Goal: Find specific page/section: Find specific page/section

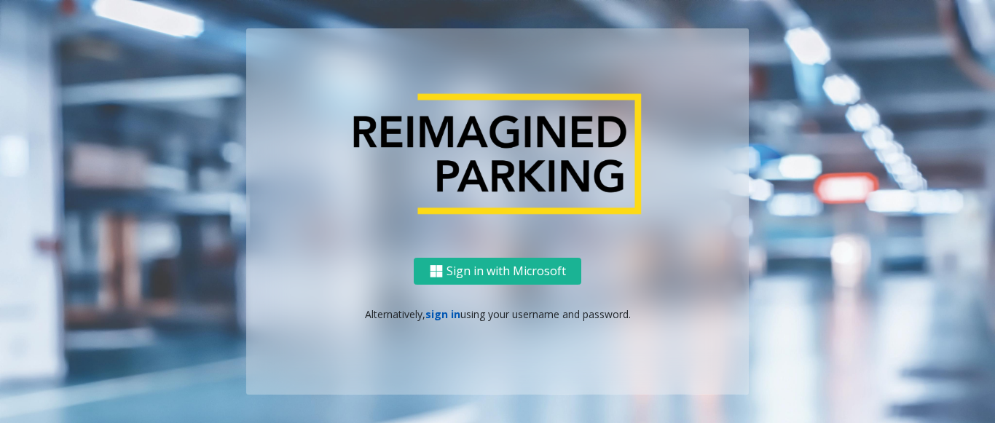
click at [431, 310] on link "sign in" at bounding box center [442, 314] width 35 height 14
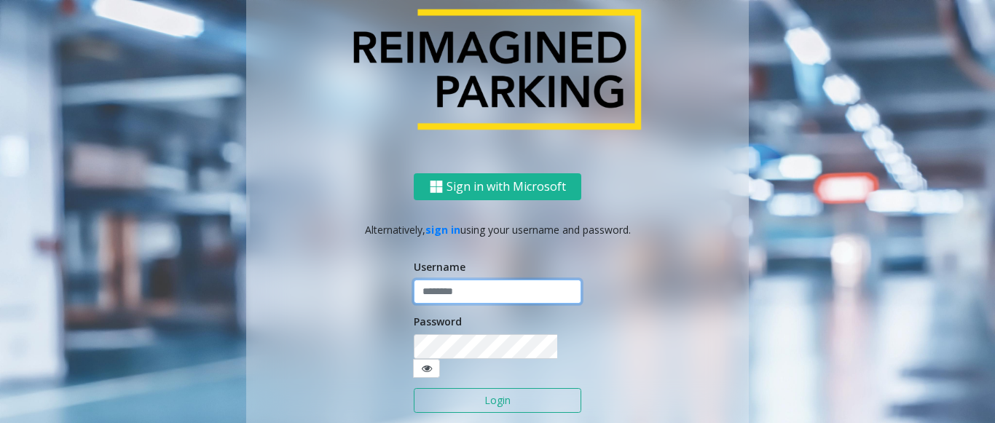
type input "**********"
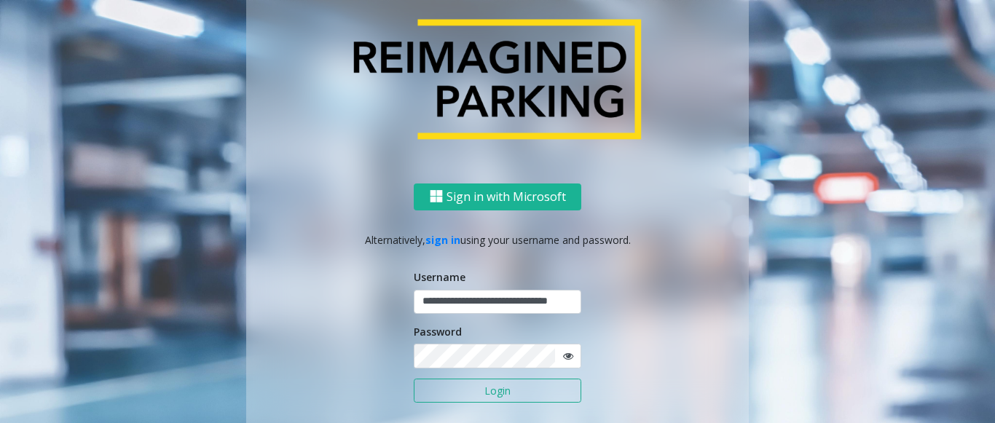
click at [455, 391] on button "Login" at bounding box center [497, 391] width 167 height 25
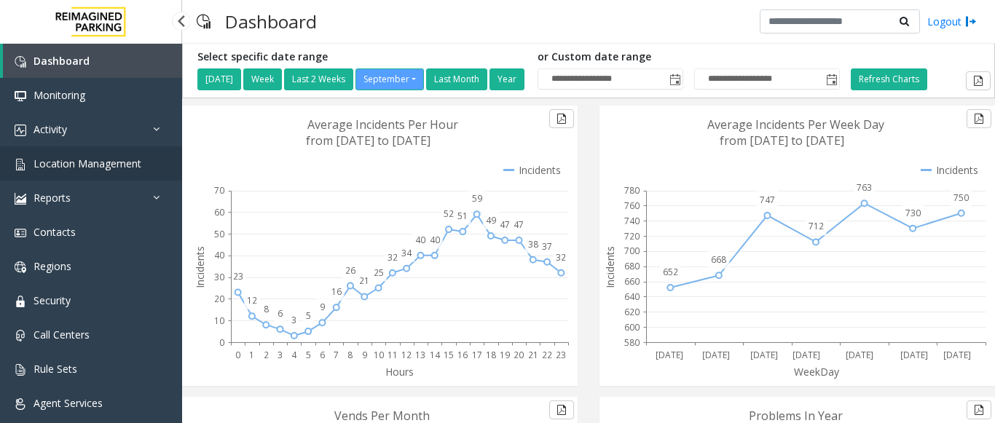
click at [78, 163] on span "Location Management" at bounding box center [87, 164] width 108 height 14
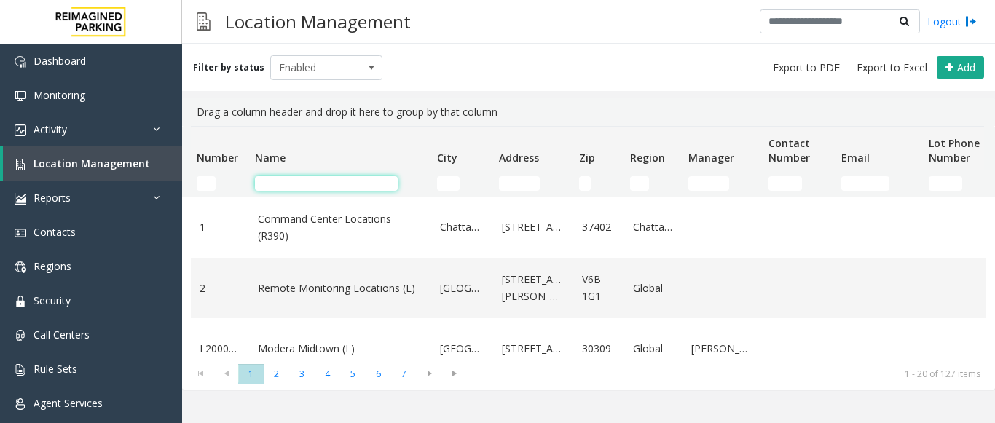
click at [277, 189] on input "Name Filter" at bounding box center [326, 183] width 143 height 15
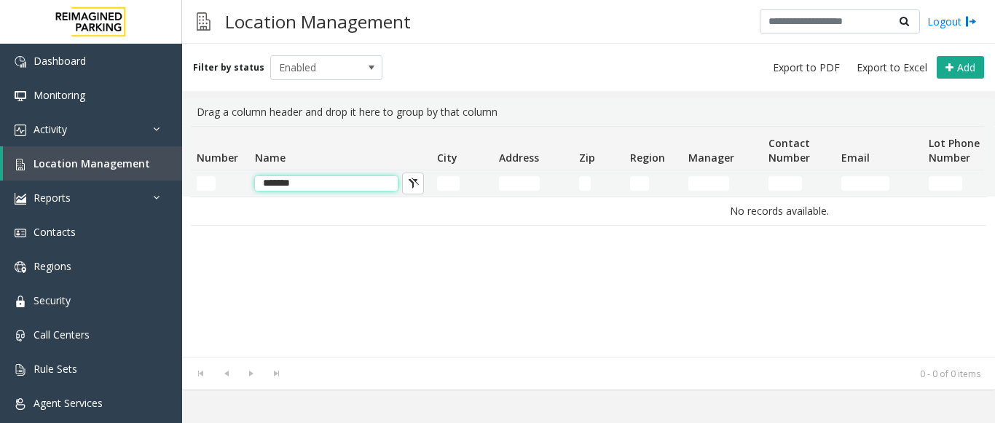
click at [339, 178] on input "*******" at bounding box center [326, 183] width 143 height 15
drag, startPoint x: 339, startPoint y: 189, endPoint x: 157, endPoint y: 197, distance: 181.5
click at [157, 197] on app-root "Dashboard Monitoring Activity Daily Activity Lane Activity Agent Activity Quali…" at bounding box center [497, 211] width 995 height 423
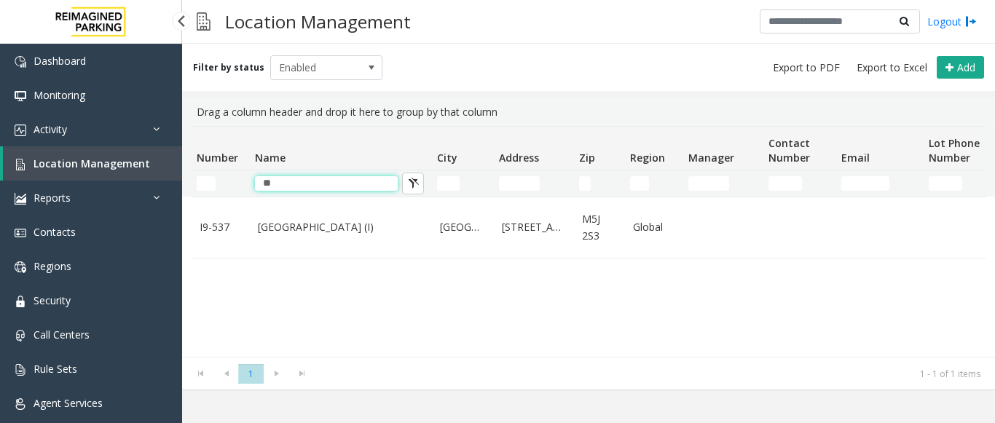
type input "*"
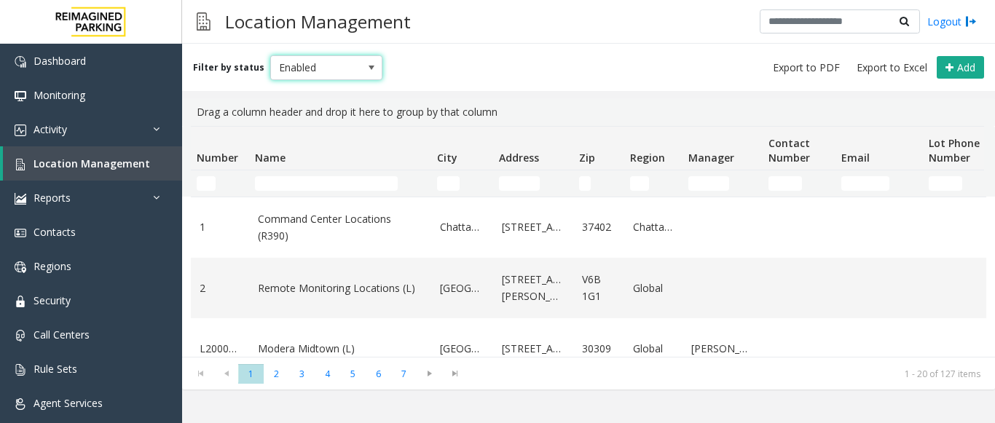
click at [336, 72] on span "Enabled" at bounding box center [315, 67] width 89 height 23
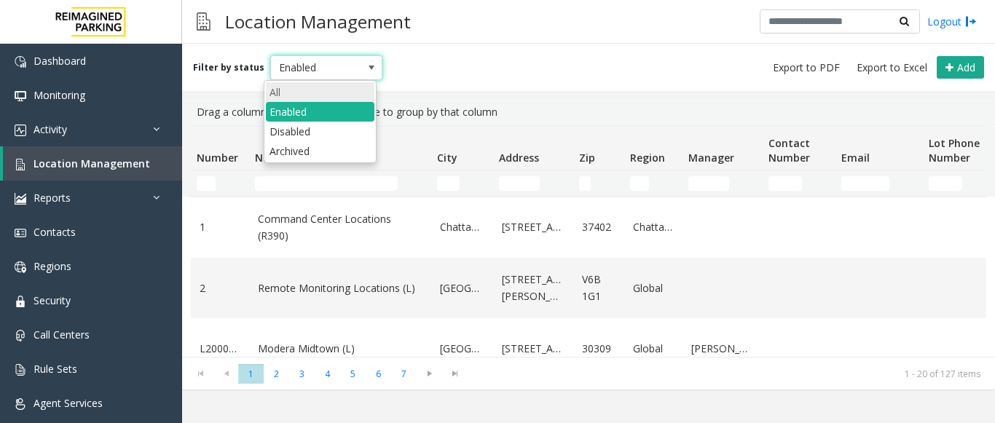
click at [308, 98] on li "All" at bounding box center [320, 92] width 108 height 20
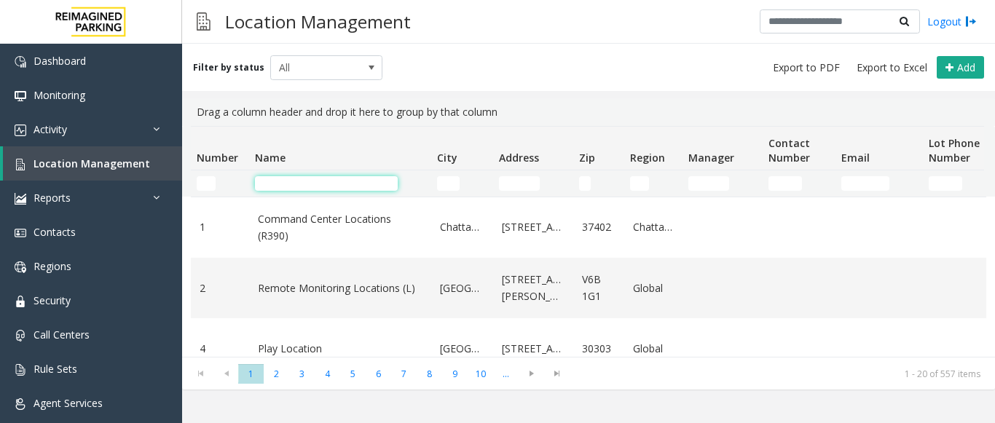
click at [277, 178] on input "Name Filter" at bounding box center [326, 183] width 143 height 15
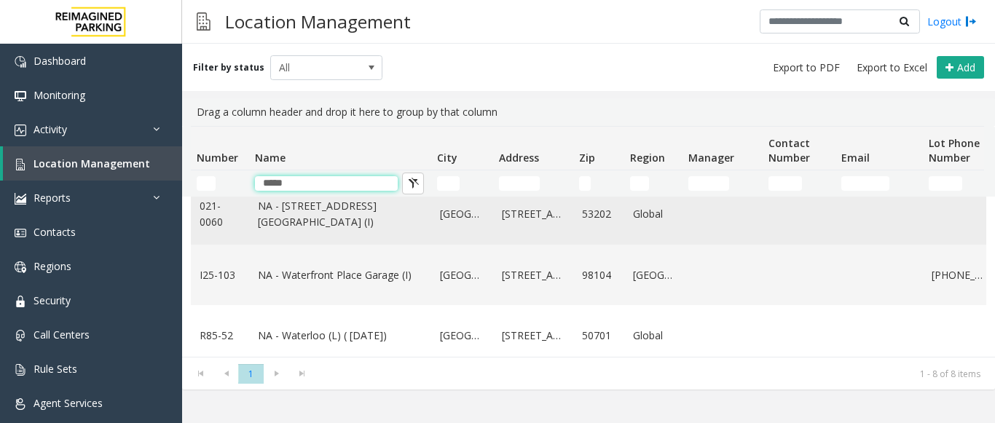
scroll to position [291, 0]
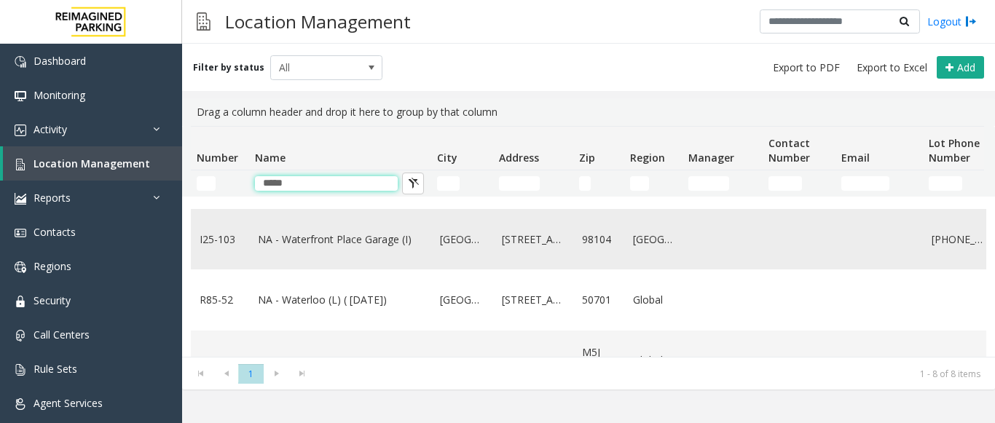
type input "*****"
click at [337, 247] on link "NA - Waterfront Place Garage (I)" at bounding box center [340, 240] width 165 height 16
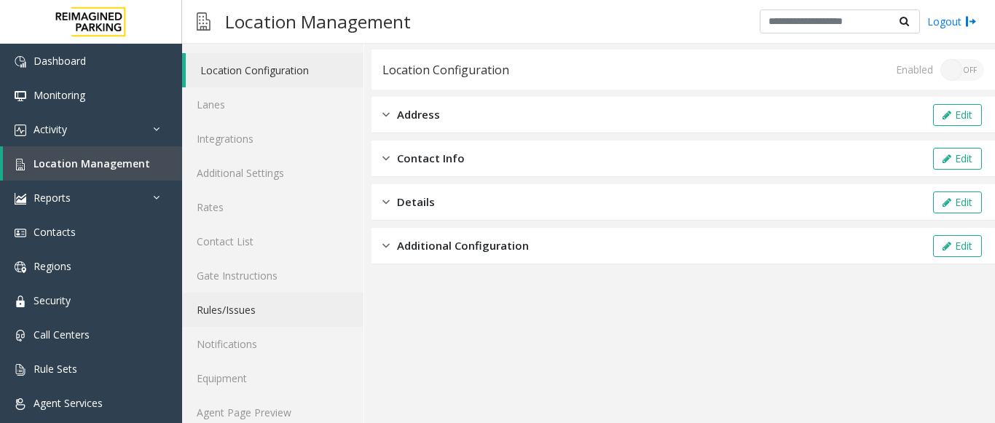
scroll to position [57, 0]
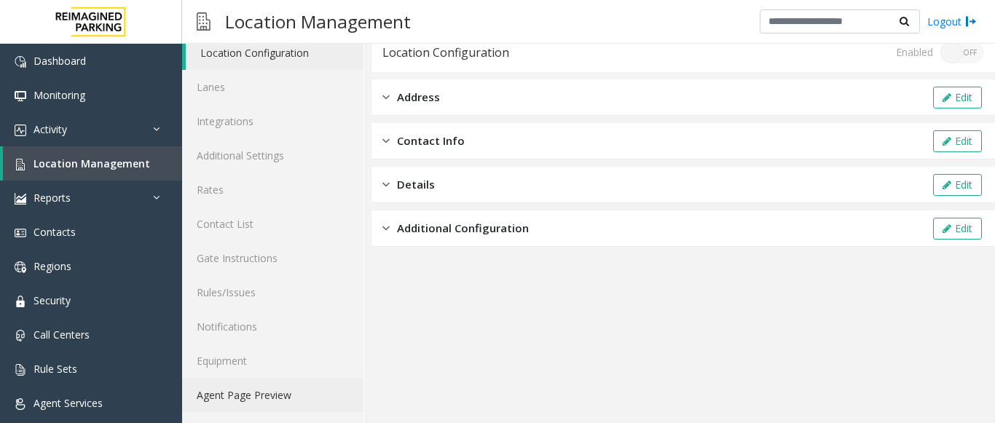
click at [249, 398] on link "Agent Page Preview" at bounding box center [272, 395] width 181 height 34
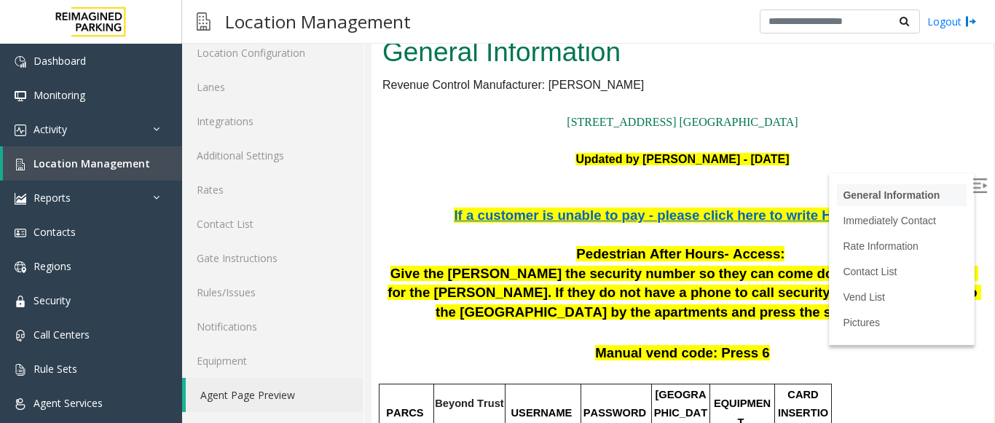
scroll to position [146, 0]
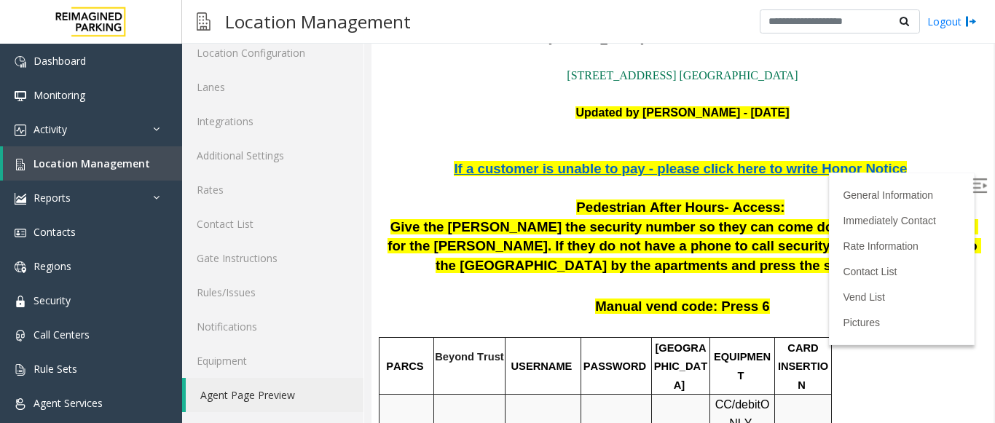
click at [972, 186] on img at bounding box center [979, 185] width 15 height 15
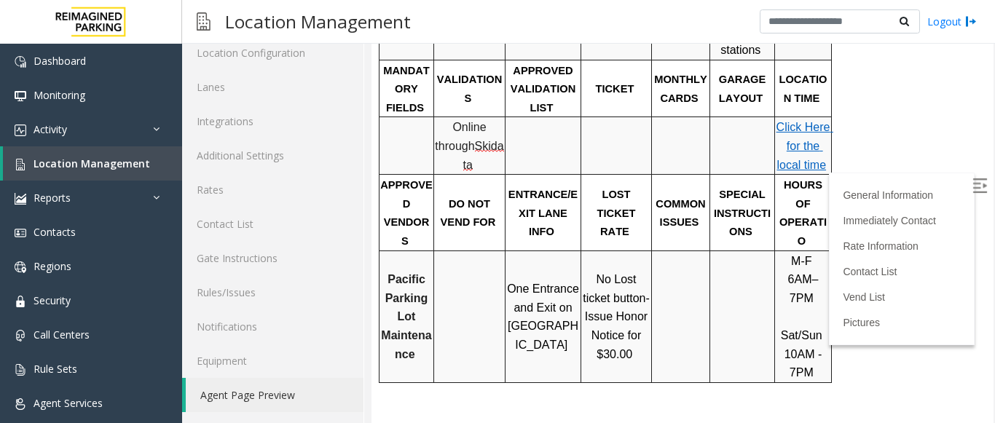
scroll to position [655, 0]
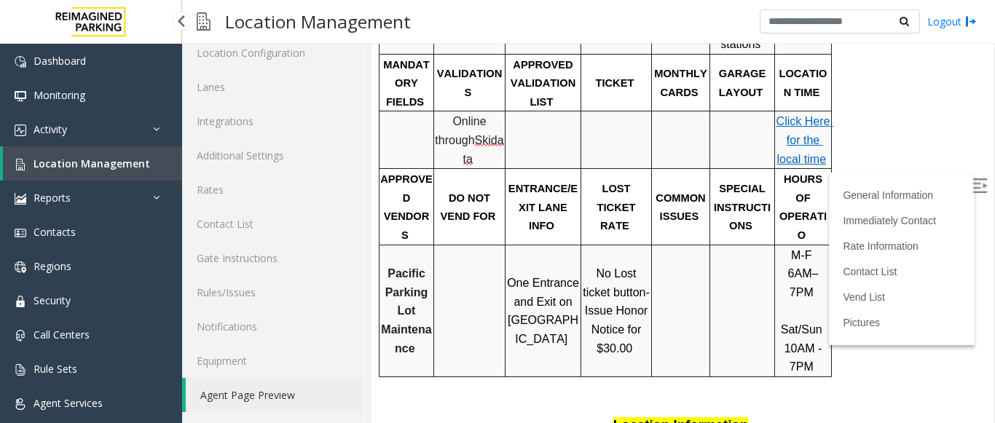
click at [82, 167] on span "Location Management" at bounding box center [91, 164] width 116 height 14
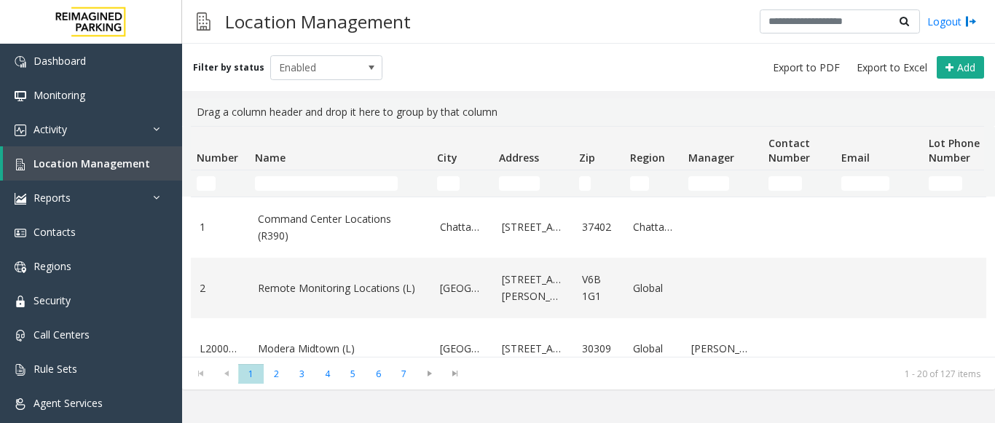
click at [283, 176] on td "Name Filter" at bounding box center [340, 183] width 182 height 26
click at [278, 189] on input "Name Filter" at bounding box center [326, 183] width 143 height 15
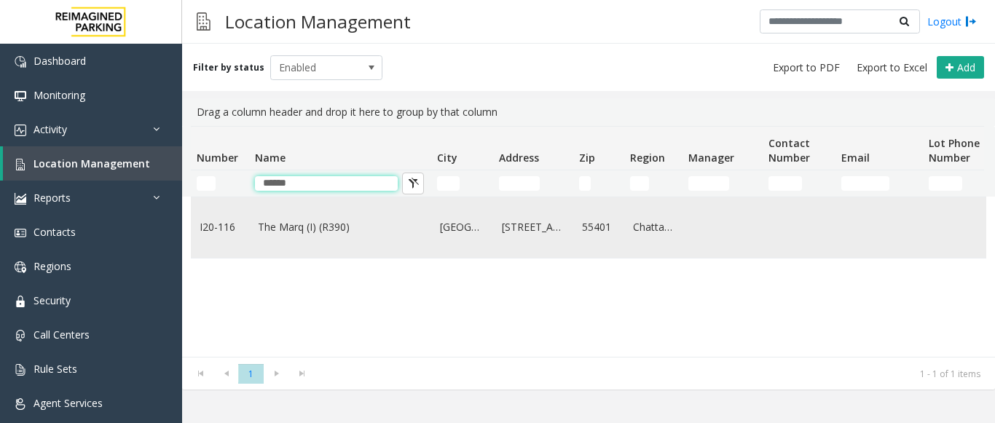
type input "******"
click at [286, 240] on td "The Marq (I) (R390)" at bounding box center [340, 227] width 182 height 60
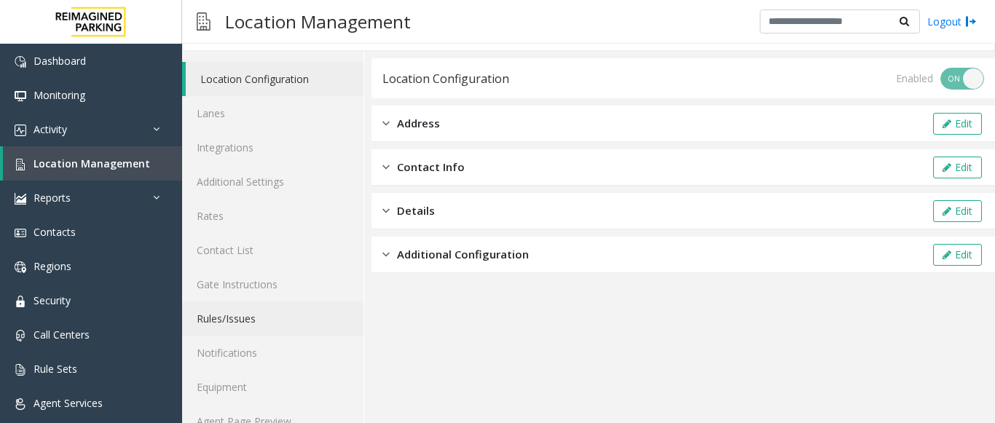
scroll to position [57, 0]
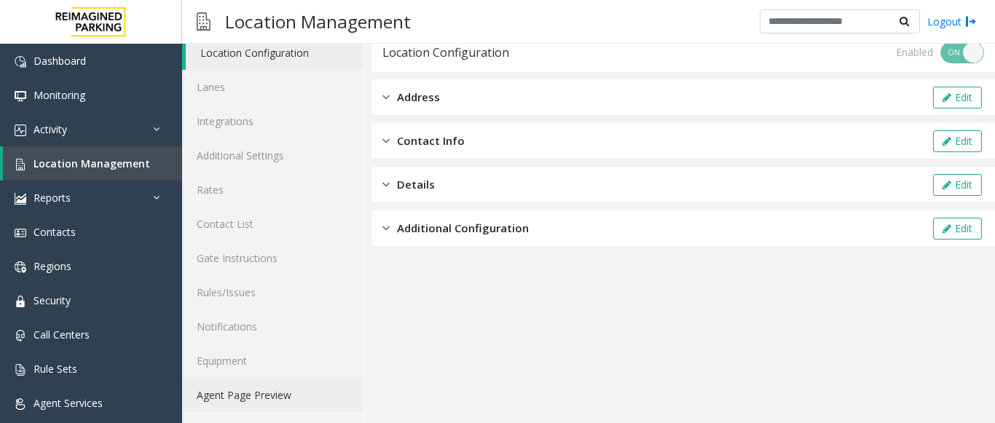
click at [250, 400] on link "Agent Page Preview" at bounding box center [272, 395] width 181 height 34
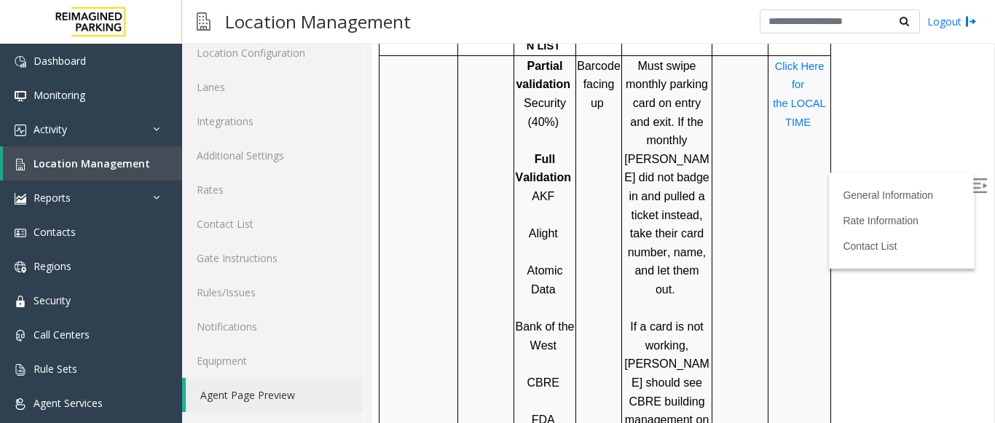
scroll to position [1238, 0]
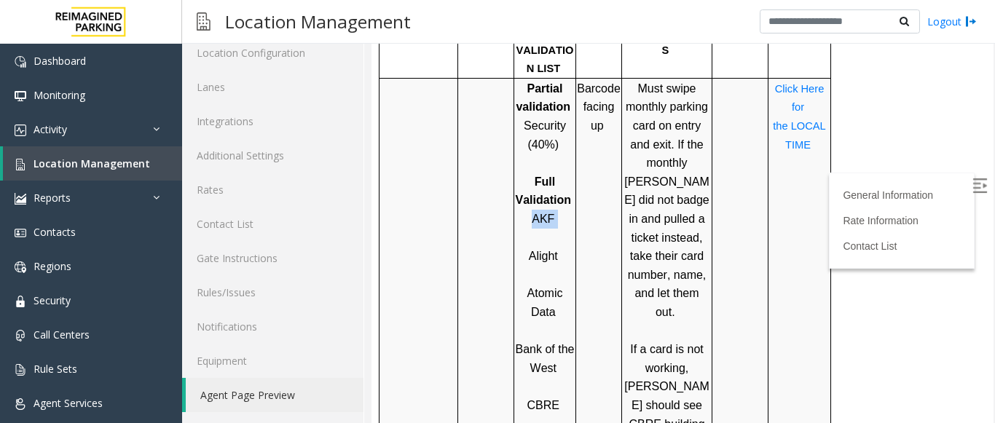
drag, startPoint x: 561, startPoint y: 147, endPoint x: 531, endPoint y: 148, distance: 29.9
click at [531, 210] on p "AKF" at bounding box center [545, 219] width 60 height 19
copy p "AKF"
drag, startPoint x: 561, startPoint y: 182, endPoint x: 526, endPoint y: 183, distance: 35.0
click at [526, 247] on p "Alight" at bounding box center [545, 256] width 60 height 19
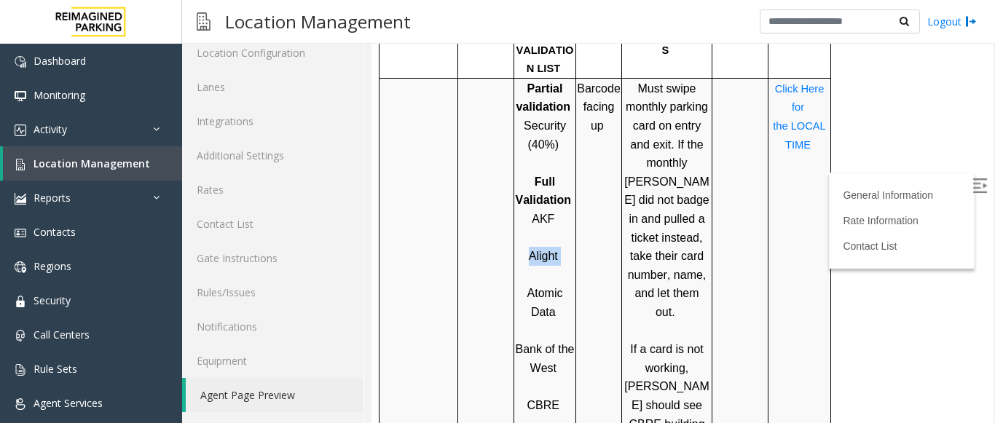
copy p "Alight"
drag, startPoint x: 555, startPoint y: 294, endPoint x: 520, endPoint y: 278, distance: 39.1
click at [520, 340] on p "Bank of the West" at bounding box center [545, 358] width 60 height 37
copy span "Bank of the West"
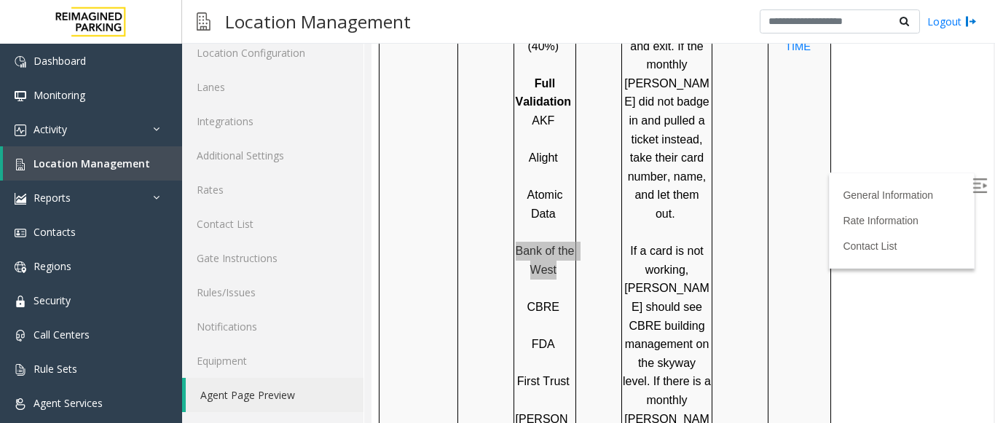
scroll to position [1310, 0]
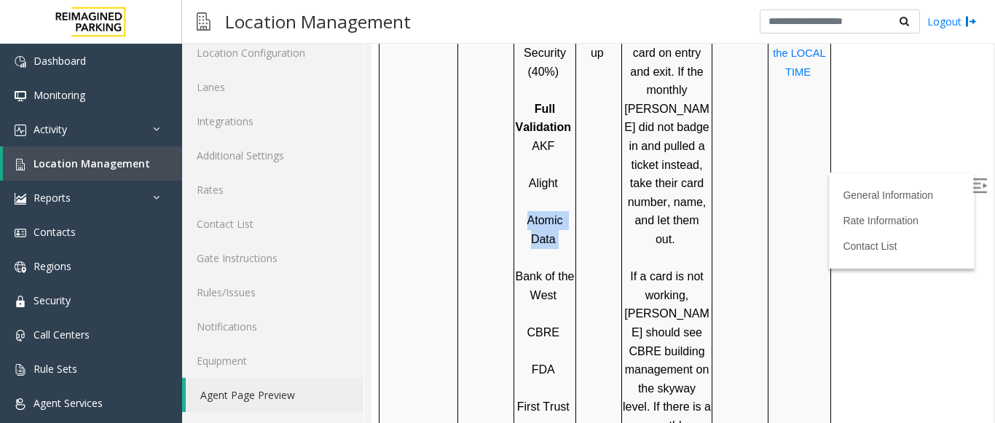
drag, startPoint x: 560, startPoint y: 166, endPoint x: 520, endPoint y: 154, distance: 41.9
click at [520, 211] on p "Atomic Data" at bounding box center [545, 229] width 60 height 37
copy p "Atomic Data"
